Goal: Participate in discussion: Participate in discussion

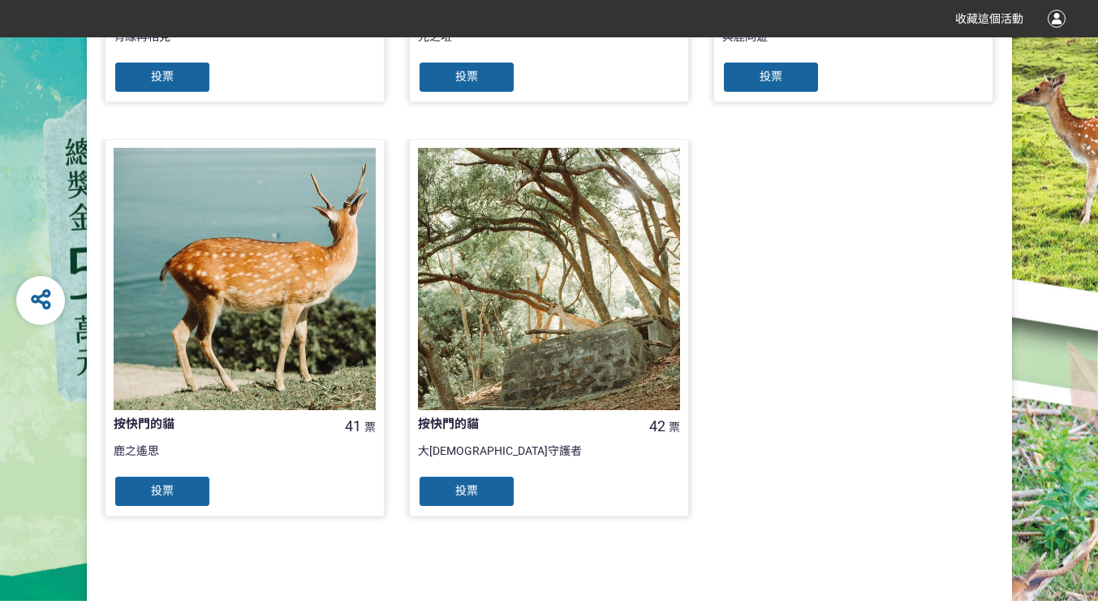
scroll to position [730, 0]
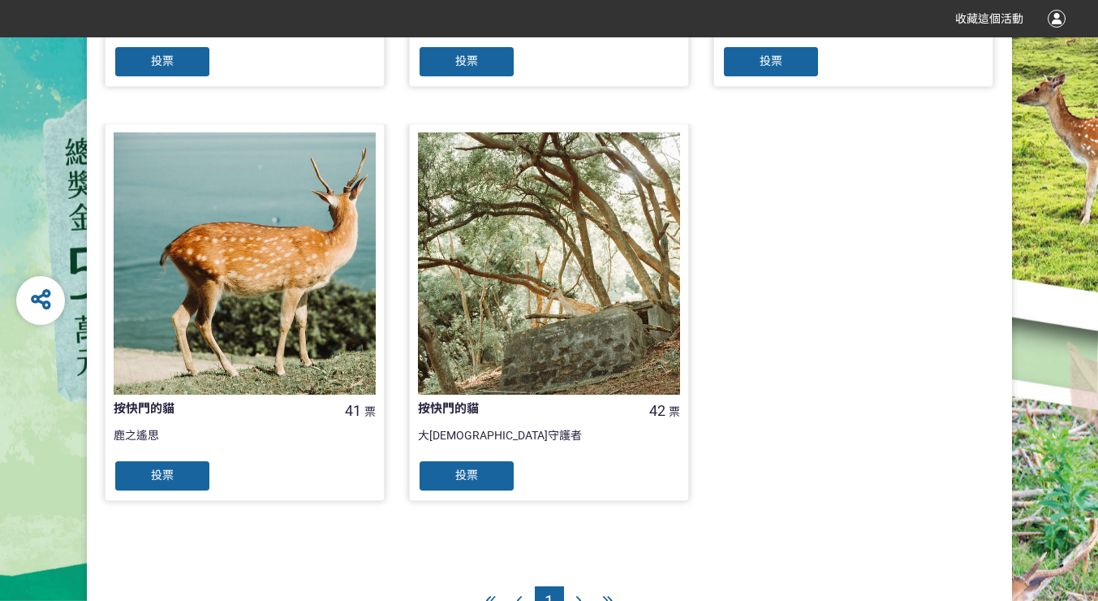
click at [284, 252] on div at bounding box center [245, 263] width 262 height 262
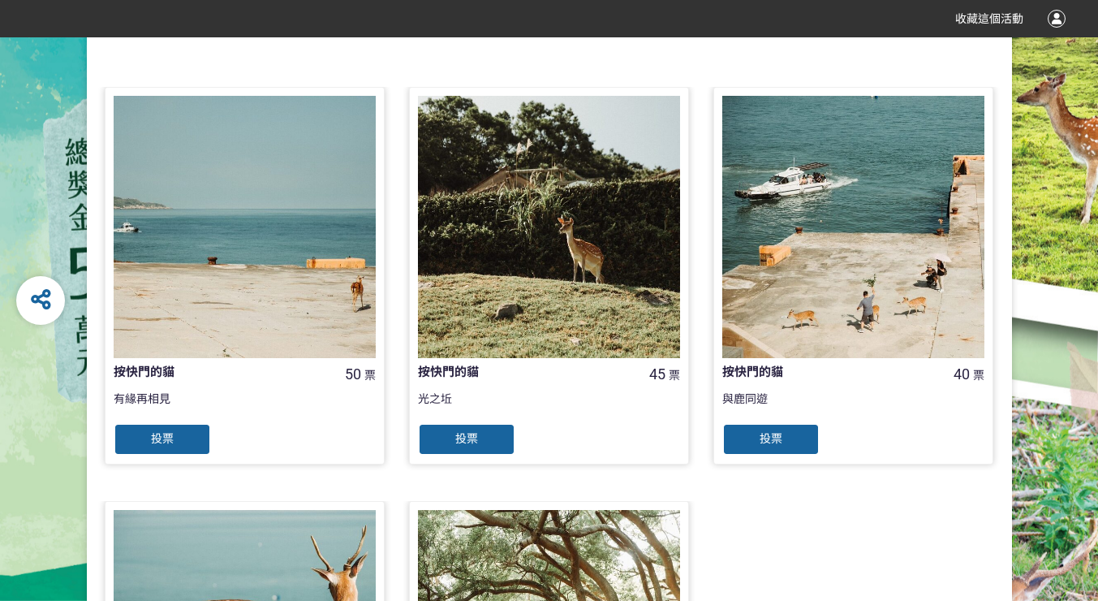
scroll to position [325, 0]
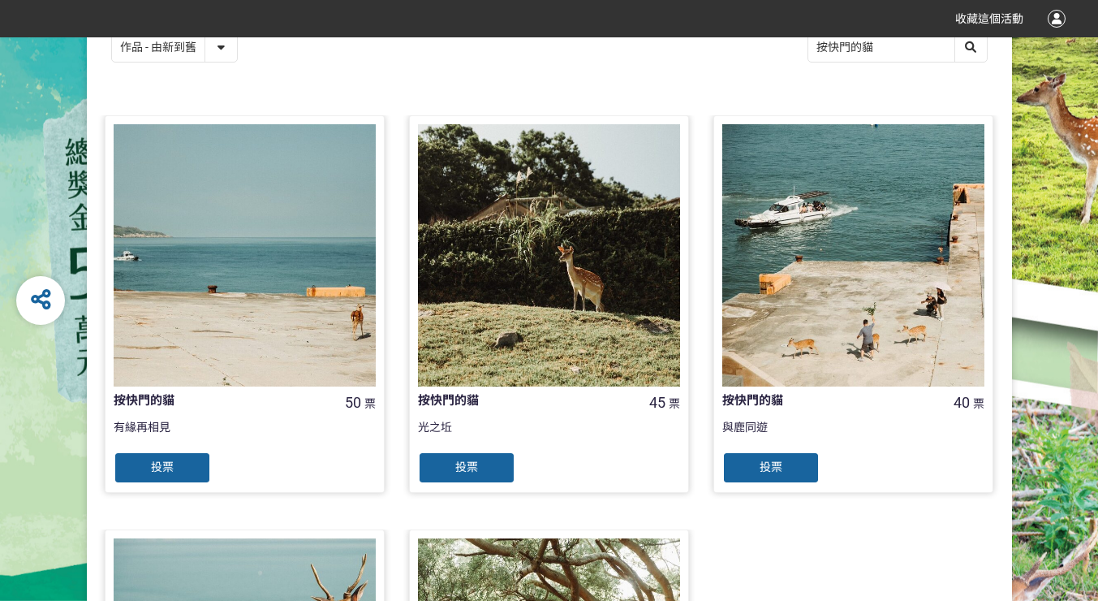
click at [794, 462] on div "投票" at bounding box center [770, 467] width 97 height 32
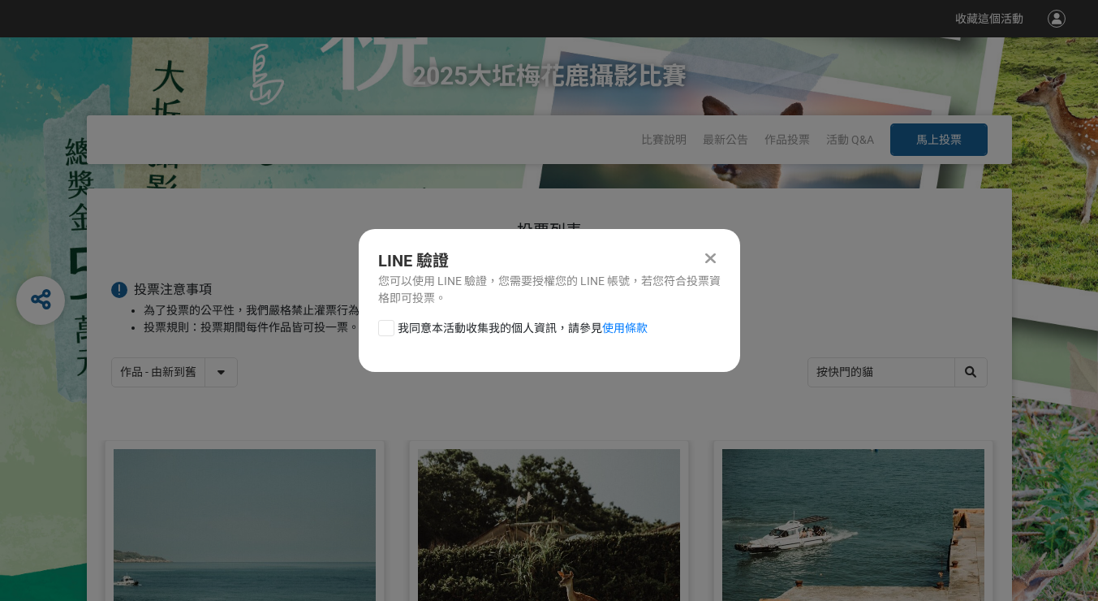
scroll to position [0, 0]
click at [388, 331] on div at bounding box center [386, 328] width 16 height 16
checkbox input "true"
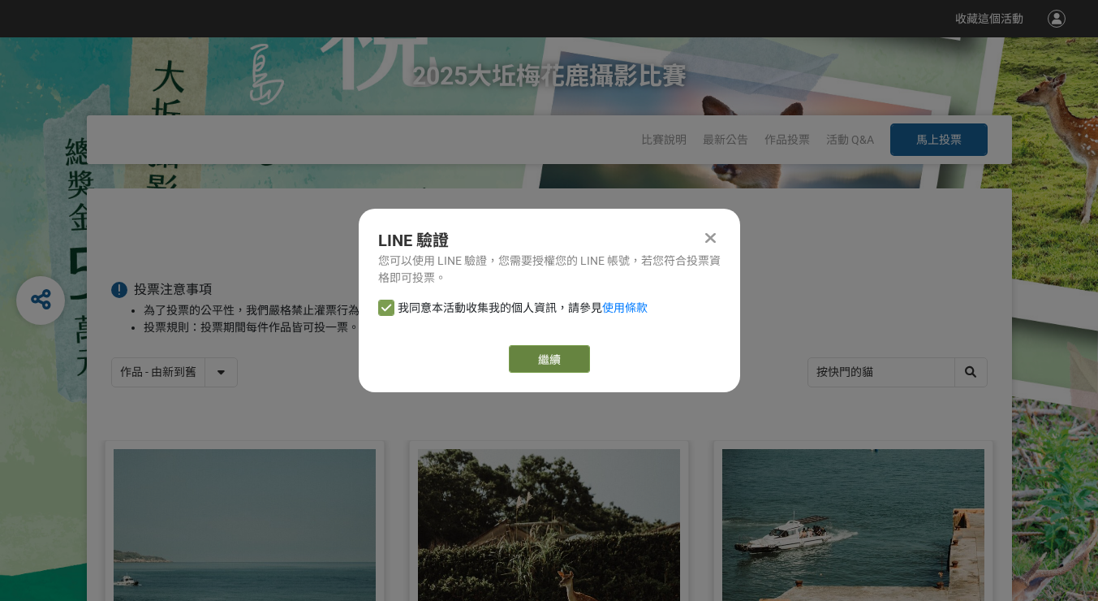
click at [559, 353] on link "繼續" at bounding box center [549, 359] width 81 height 28
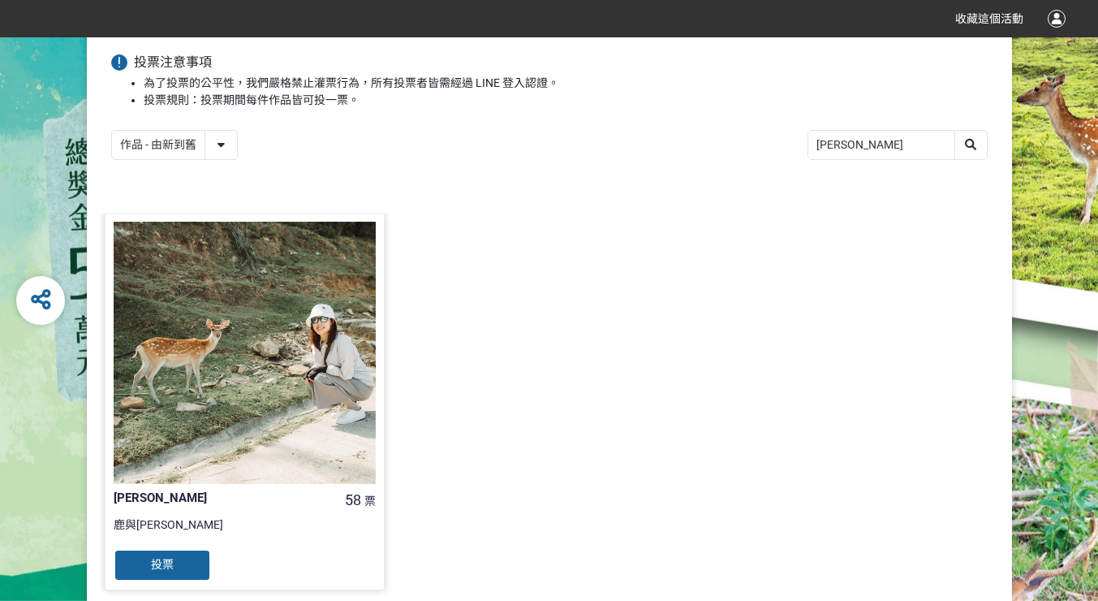
scroll to position [243, 0]
